Goal: Information Seeking & Learning: Learn about a topic

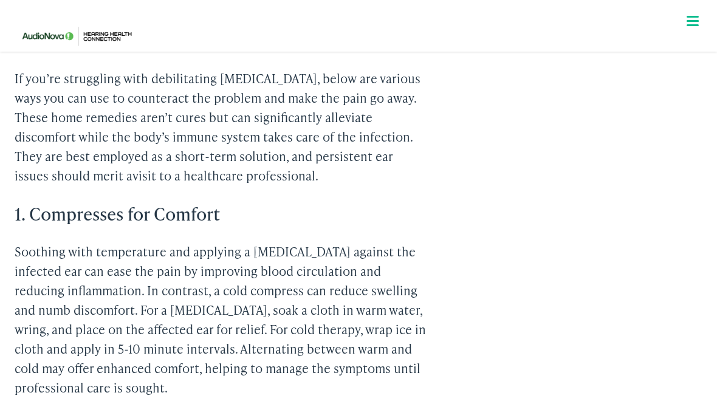
click at [39, 300] on p "Soothing with temperature and applying a [MEDICAL_DATA] against the infected ea…" at bounding box center [221, 319] width 413 height 155
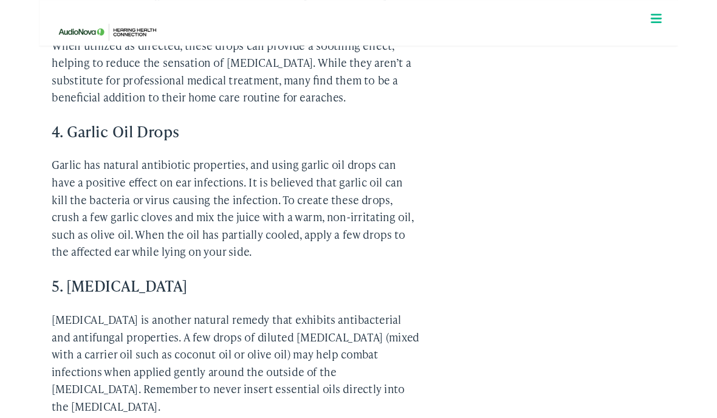
scroll to position [1603, 0]
click at [32, 372] on p "[MEDICAL_DATA] is another natural remedy that exhibits antibacterial and antifu…" at bounding box center [221, 407] width 413 height 117
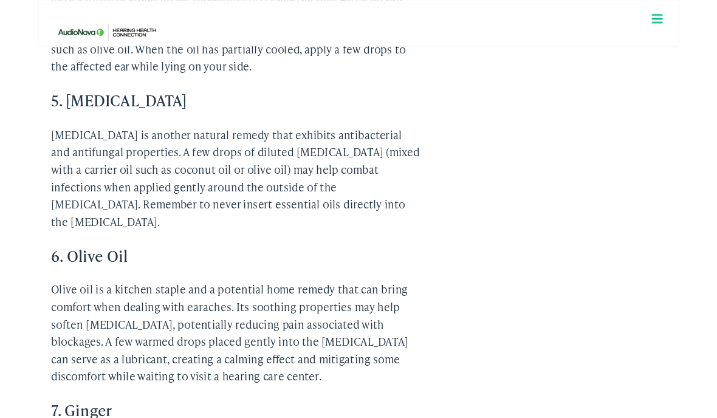
scroll to position [1809, 0]
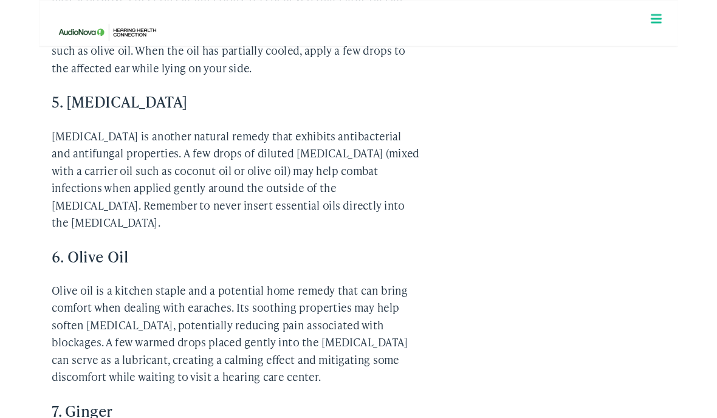
click at [16, 316] on p "Olive oil is a kitchen staple and a potential home remedy that can bring comfor…" at bounding box center [221, 374] width 413 height 117
click at [15, 316] on p "Olive oil is a kitchen staple and a potential home remedy that can bring comfor…" at bounding box center [221, 374] width 413 height 117
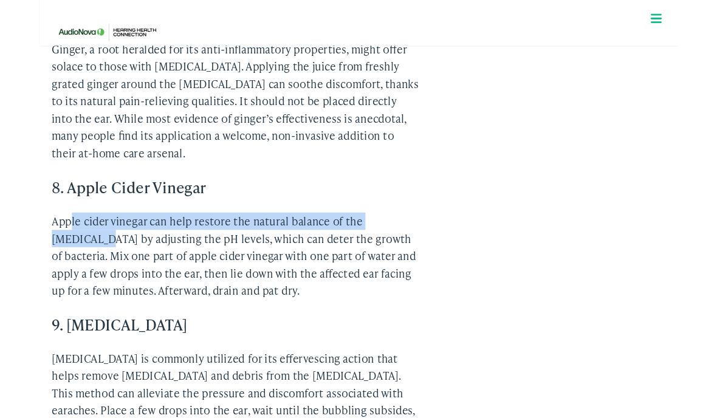
scroll to position [2305, 0]
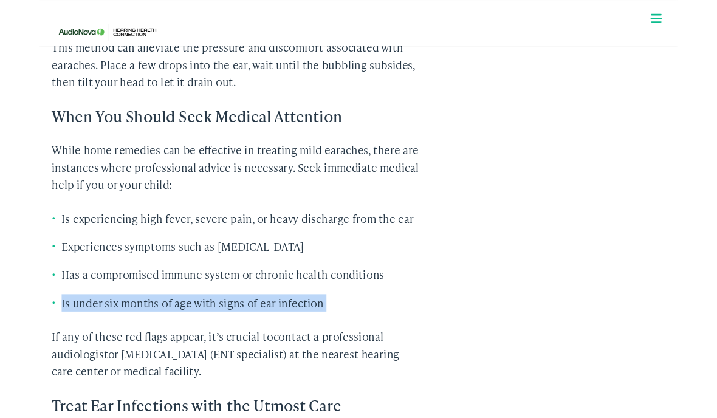
scroll to position [2642, 0]
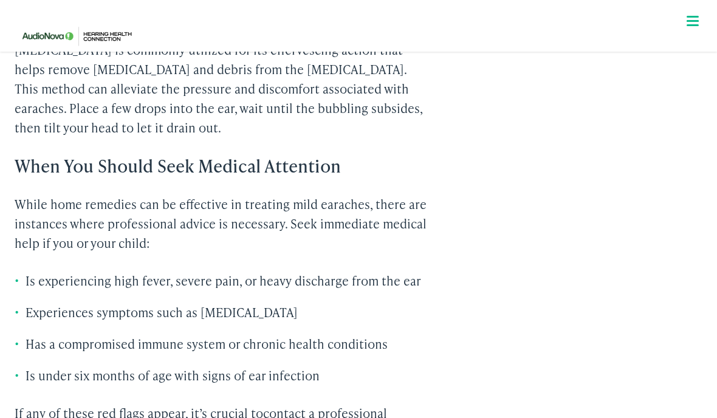
scroll to position [2604, 0]
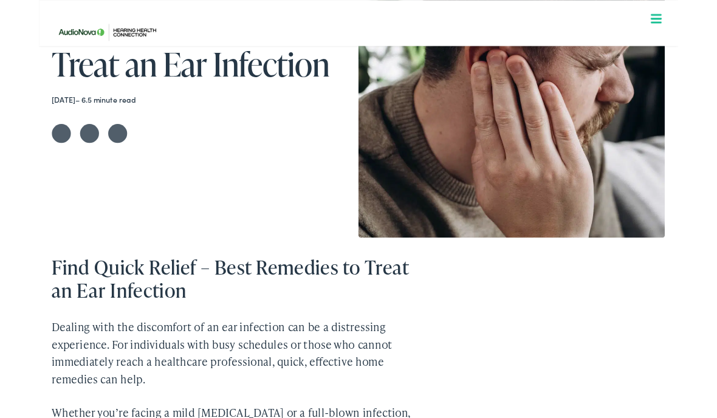
scroll to position [219, 0]
